Goal: Check status: Check status

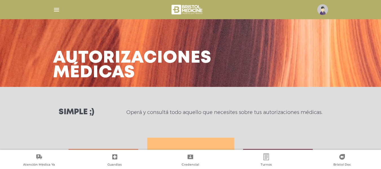
scroll to position [286, 0]
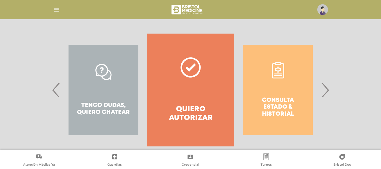
scroll to position [106, 0]
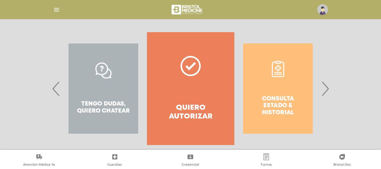
click at [325, 93] on span "›" at bounding box center [325, 88] width 11 height 30
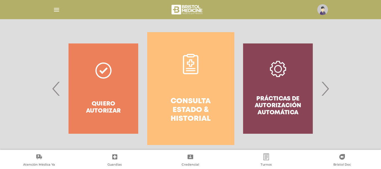
click at [193, 88] on link "Consulta estado & historial" at bounding box center [190, 88] width 87 height 113
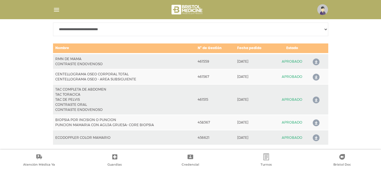
scroll to position [285, 0]
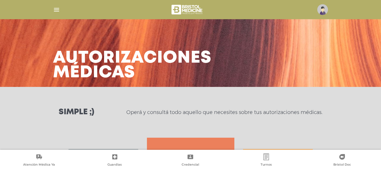
scroll to position [114, 0]
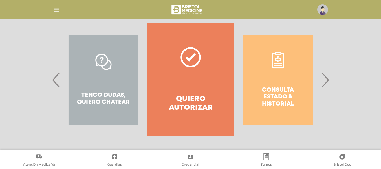
click at [324, 80] on span "›" at bounding box center [325, 80] width 11 height 30
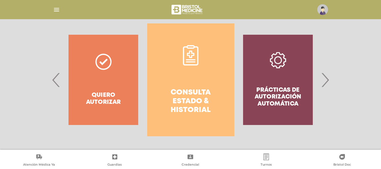
click at [213, 62] on link "Consulta estado & historial" at bounding box center [190, 79] width 87 height 113
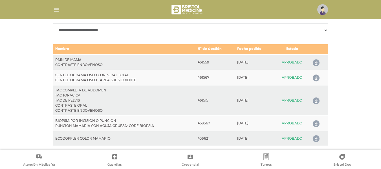
scroll to position [276, 0]
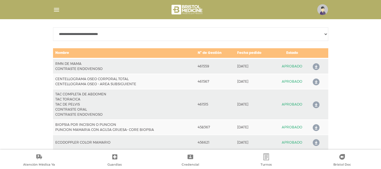
click at [215, 95] on td "461515" at bounding box center [216, 104] width 40 height 30
drag, startPoint x: 195, startPoint y: 100, endPoint x: 206, endPoint y: 106, distance: 12.0
click at [206, 106] on tr "TAC COMPLETA DE ABDOMEN TAC TORACICA TAC DE PELVIS CONTRASTE ORAL CONTRASTE END…" at bounding box center [191, 104] width 276 height 30
click at [206, 106] on td "461515" at bounding box center [216, 104] width 40 height 30
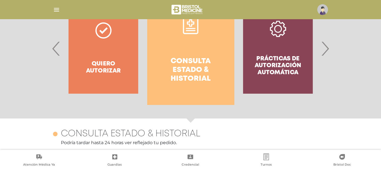
scroll to position [139, 0]
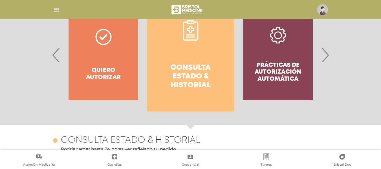
click at [331, 57] on div "Consulta estado & historial Prácticas de autorización automática Tengo dudas, q…" at bounding box center [190, 55] width 289 height 113
click at [325, 56] on span "›" at bounding box center [325, 55] width 11 height 30
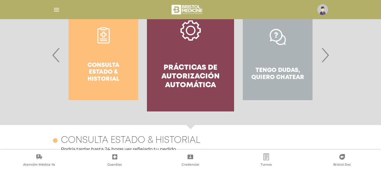
click at [163, 85] on h4 "Prácticas de autorización automática" at bounding box center [190, 77] width 67 height 27
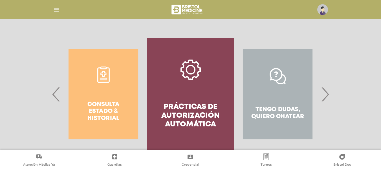
scroll to position [76, 0]
